Goal: Communication & Community: Answer question/provide support

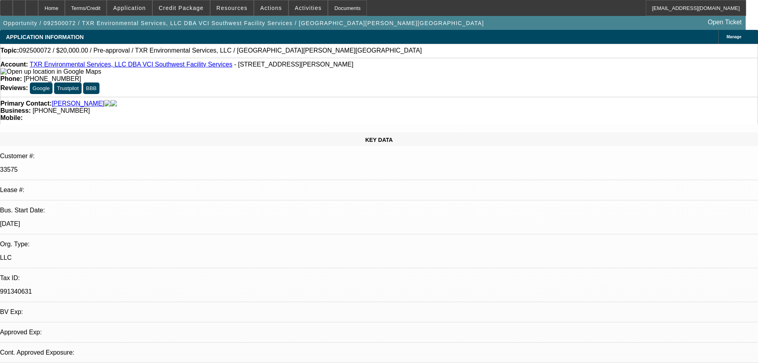
select select "0"
select select "2"
select select "0.1"
select select "1"
select select "2"
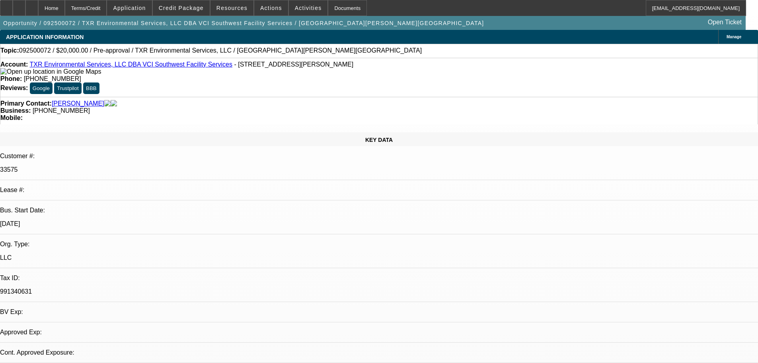
select select "4"
radio input "true"
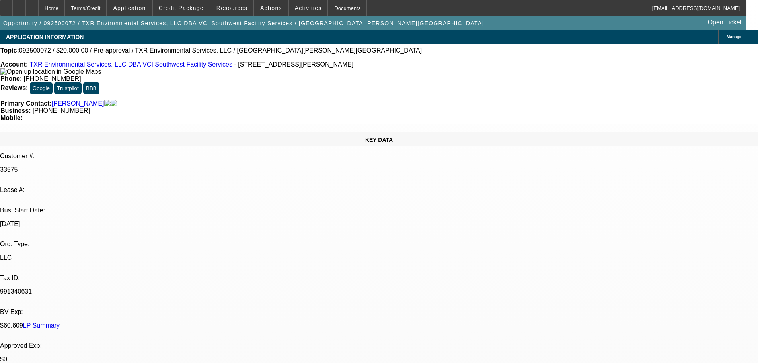
radio input "true"
type textarea "BRAND NEW DEAL WITH 6 [PAYMENTS SO FAR, TOO EARLY GUAGE.... NO ISSUES SO FAR, G…"
radio input "true"
